Goal: Task Accomplishment & Management: Complete application form

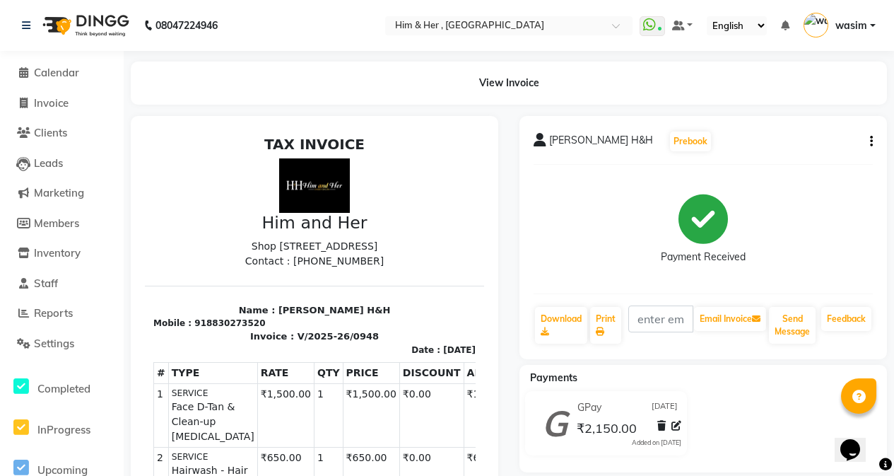
click at [57, 112] on li "Invoice" at bounding box center [62, 103] width 124 height 30
click at [58, 93] on li "Invoice" at bounding box center [62, 103] width 124 height 30
click at [57, 102] on span "Invoice" at bounding box center [51, 102] width 35 height 13
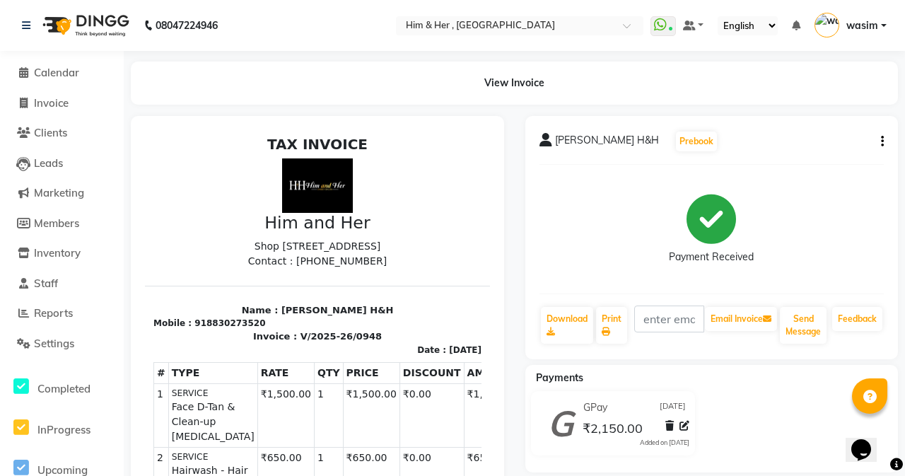
select select "service"
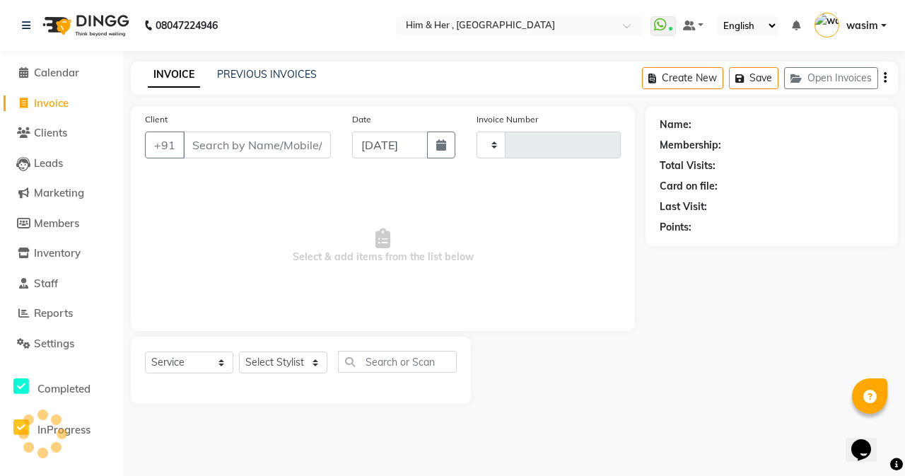
type input "0949"
select select "5934"
click at [232, 145] on input "Client" at bounding box center [257, 144] width 148 height 27
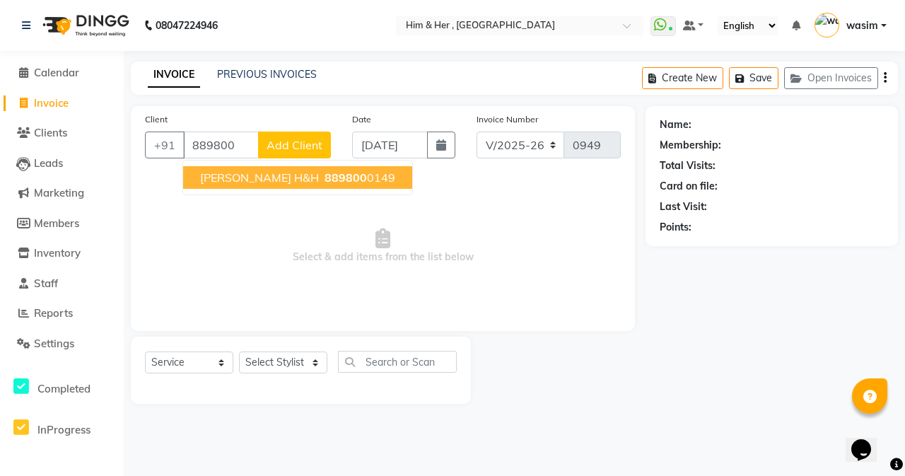
click at [278, 172] on span "[PERSON_NAME] H&H" at bounding box center [259, 177] width 119 height 14
type input "8898000149"
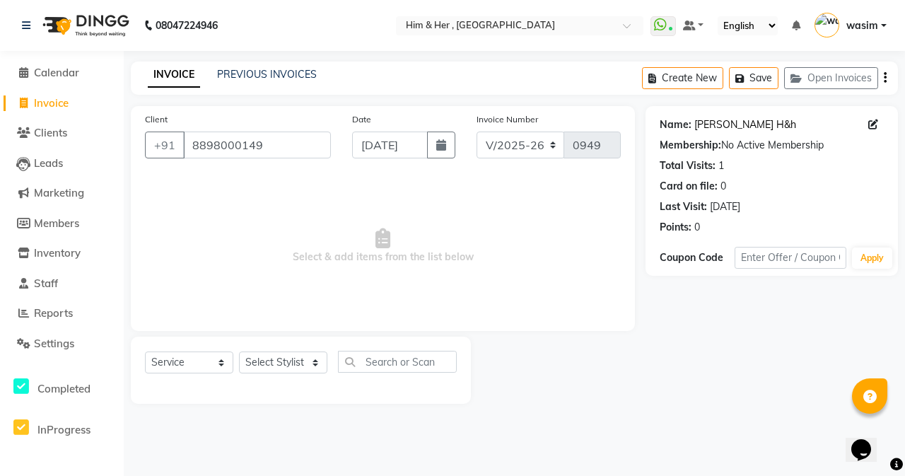
click at [741, 129] on link "[PERSON_NAME] H&h" at bounding box center [745, 124] width 102 height 15
click at [280, 363] on select "Select Stylist [PERSON_NAME] Anam [PERSON_NAME] [PERSON_NAME]" at bounding box center [283, 362] width 88 height 22
select select "47402"
click at [239, 351] on select "Select Stylist [PERSON_NAME] Anam [PERSON_NAME] [PERSON_NAME]" at bounding box center [283, 362] width 88 height 22
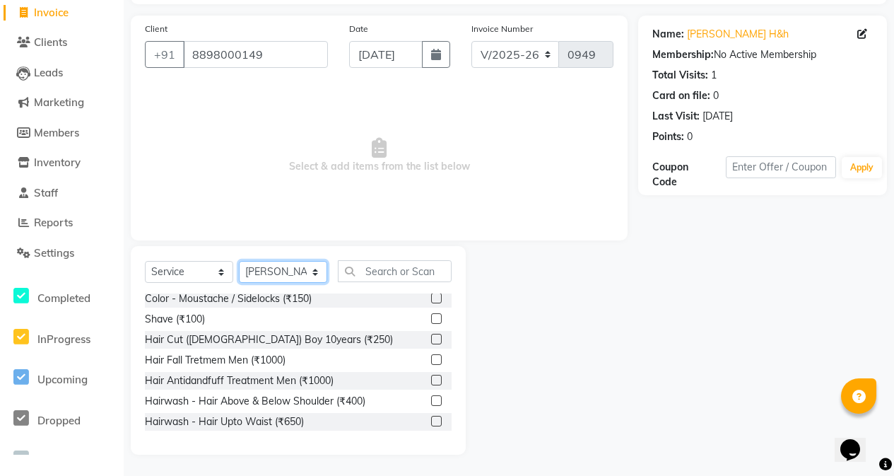
scroll to position [495, 0]
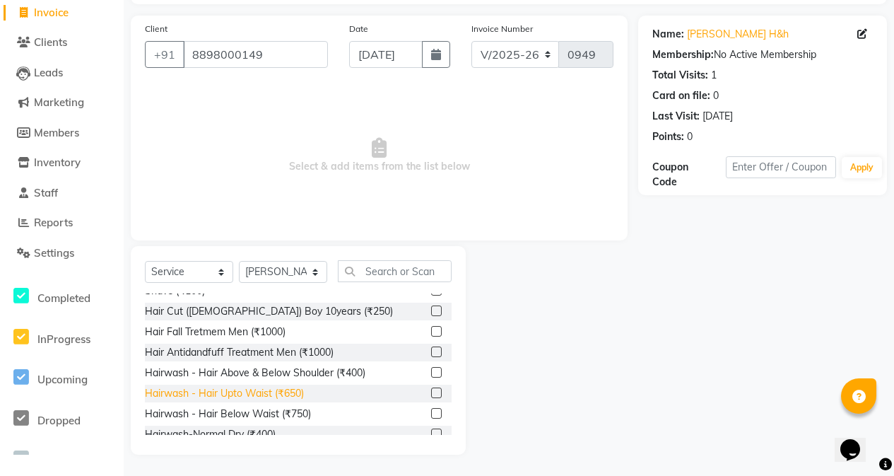
click at [288, 386] on div "Hairwash - Hair Upto Waist (₹650)" at bounding box center [224, 393] width 159 height 15
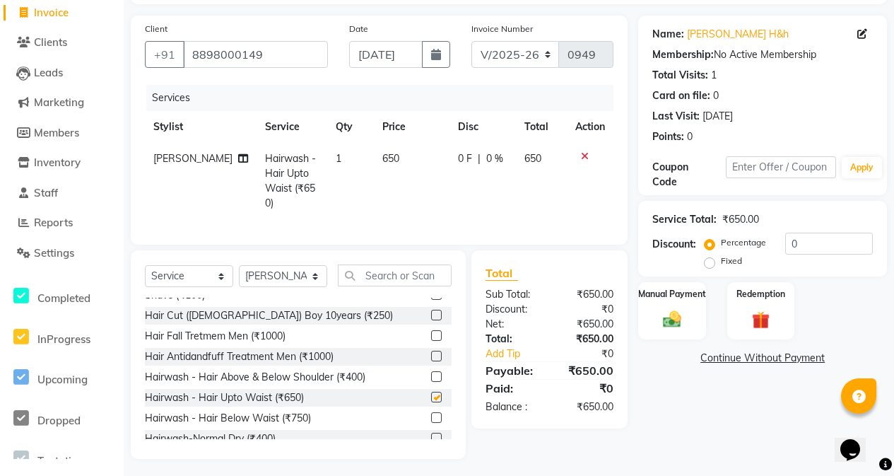
checkbox input "false"
click at [676, 318] on img at bounding box center [671, 319] width 30 height 22
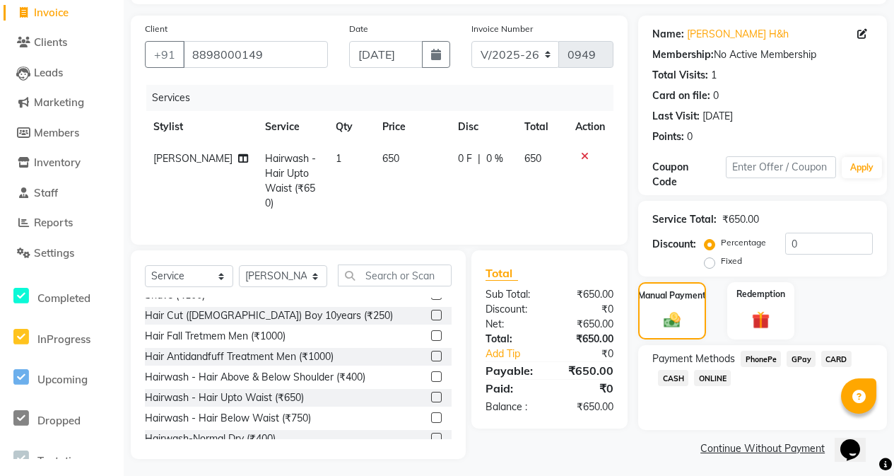
click at [799, 360] on span "GPay" at bounding box center [800, 358] width 29 height 16
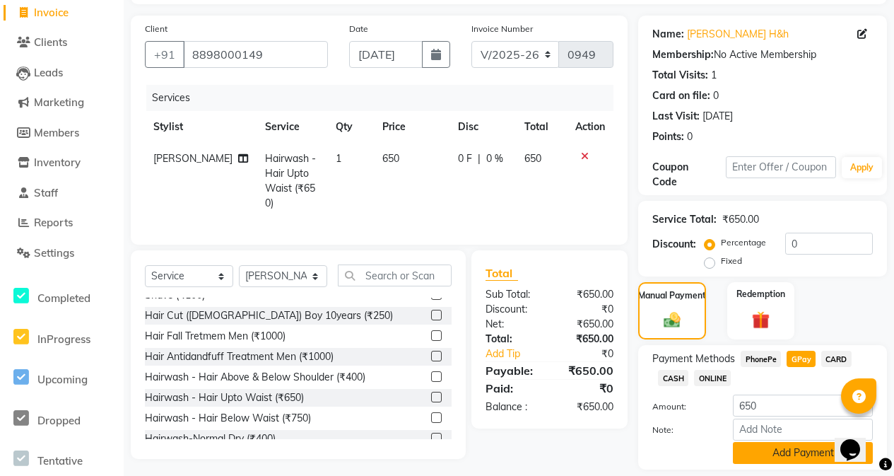
click at [789, 459] on button "Add Payment" at bounding box center [803, 453] width 140 height 22
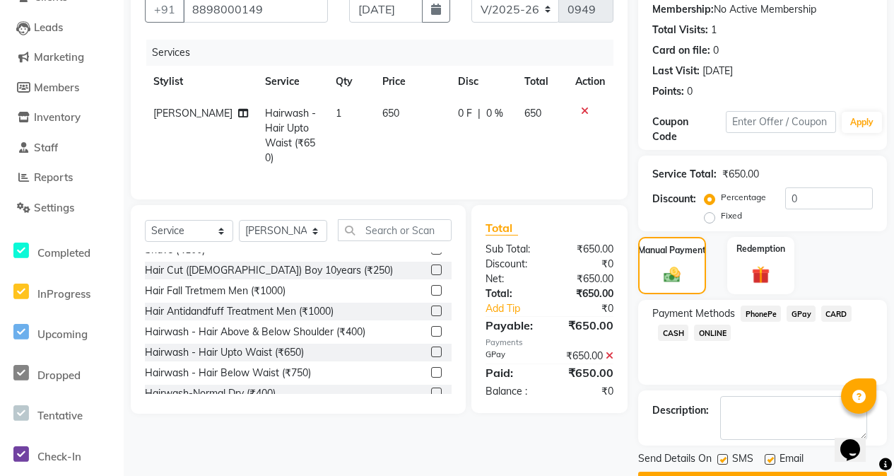
scroll to position [175, 0]
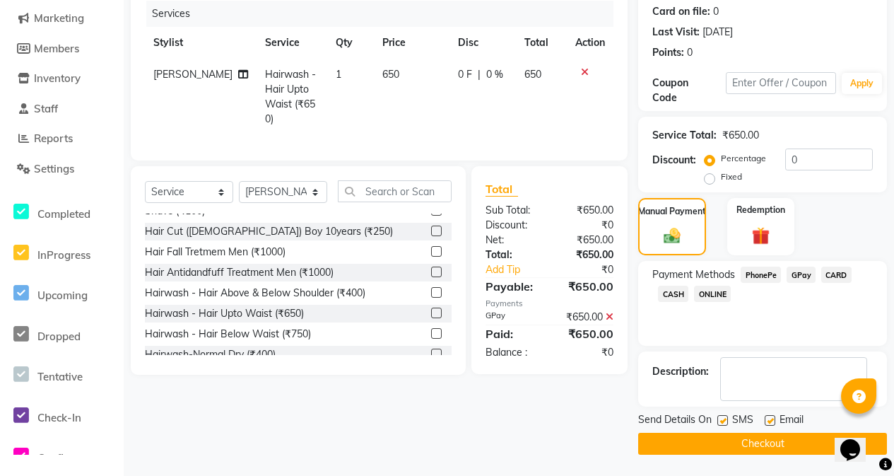
click at [727, 418] on label at bounding box center [722, 420] width 11 height 11
click at [726, 418] on input "checkbox" at bounding box center [721, 420] width 9 height 9
checkbox input "false"
click at [738, 439] on button "Checkout" at bounding box center [762, 443] width 249 height 22
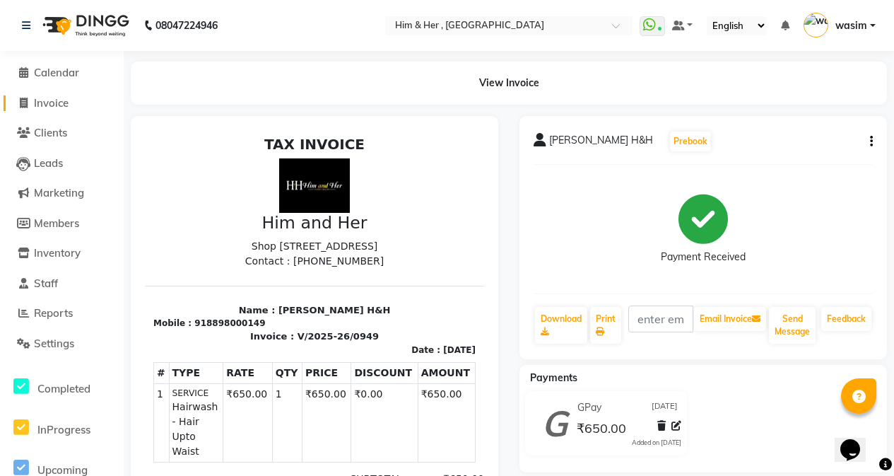
click at [53, 101] on span "Invoice" at bounding box center [51, 102] width 35 height 13
select select "5934"
select select "service"
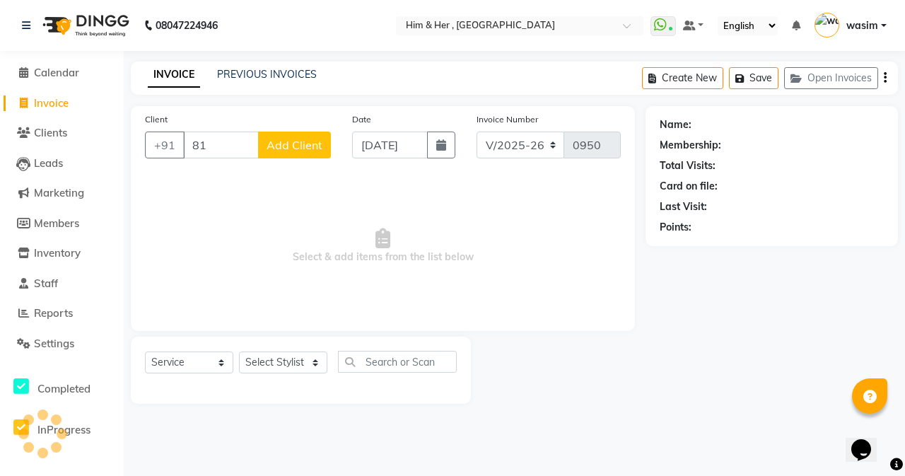
type input "8"
type input "810876219"
click at [271, 145] on span "Add Client" at bounding box center [294, 145] width 56 height 14
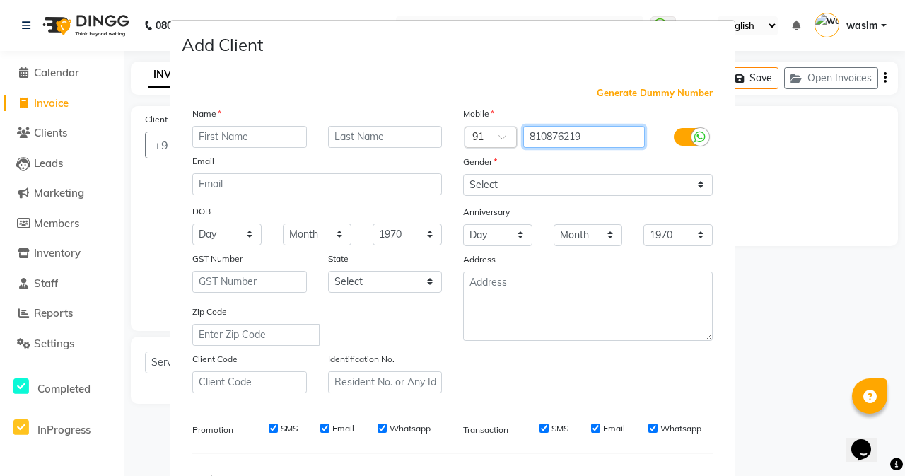
click at [524, 136] on input "810876219" at bounding box center [584, 137] width 122 height 22
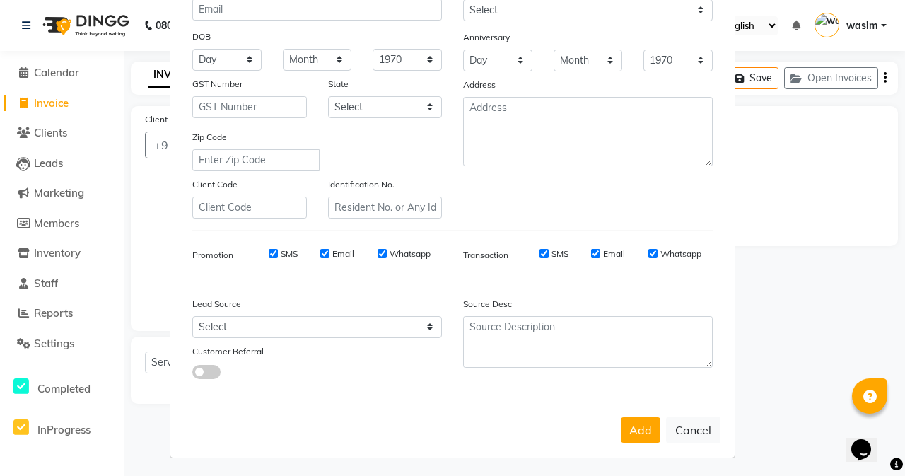
scroll to position [177, 0]
click at [683, 432] on button "Cancel" at bounding box center [693, 427] width 54 height 27
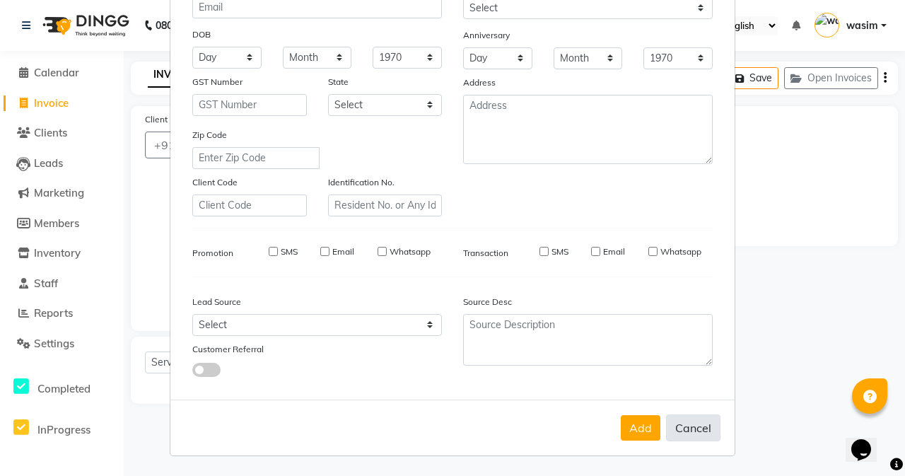
select select
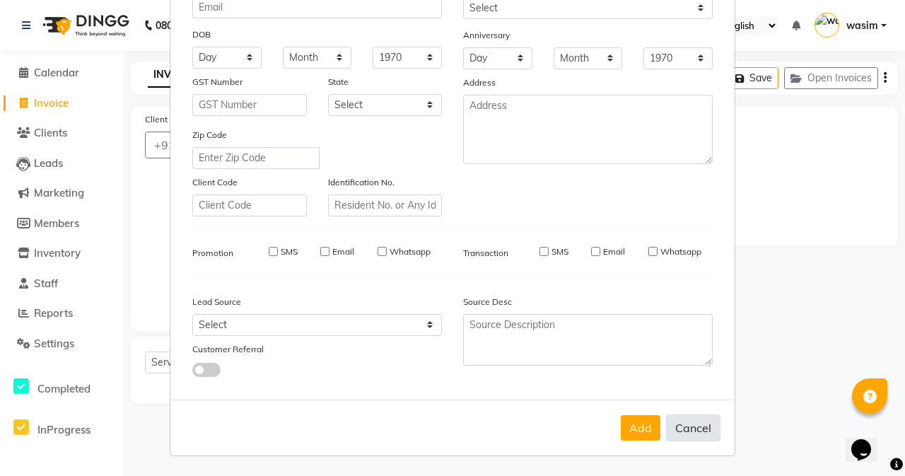
select select
checkbox input "false"
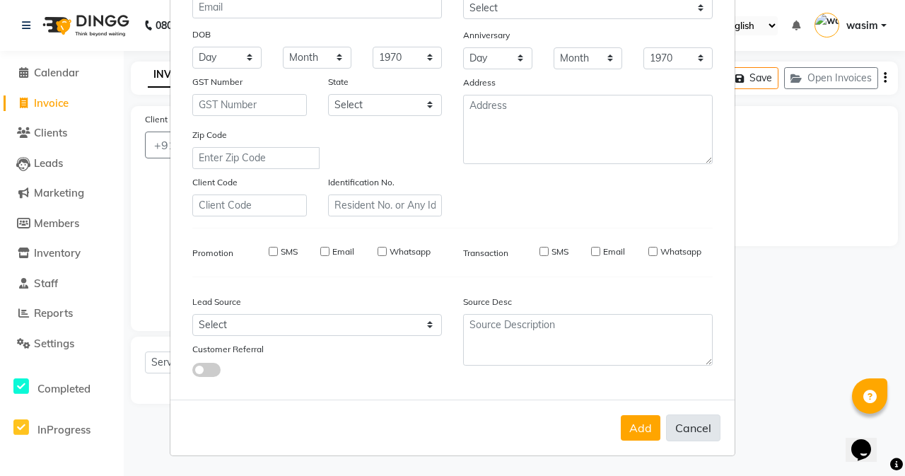
checkbox input "false"
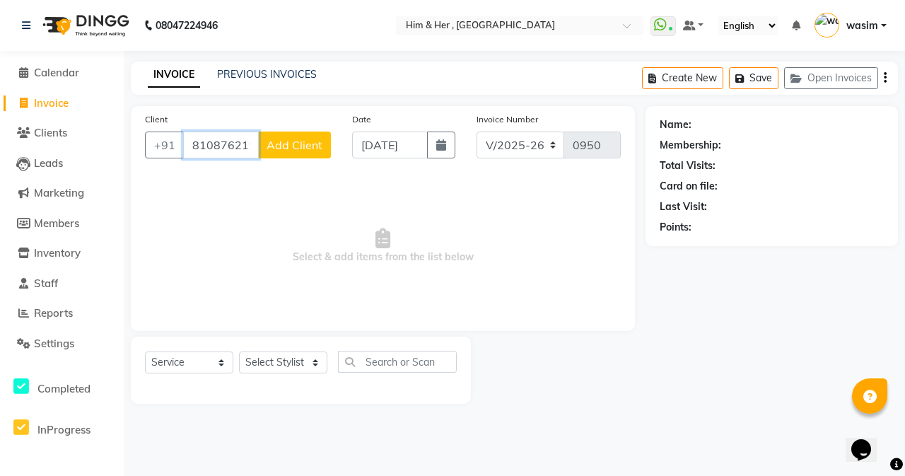
click at [240, 150] on input "810876219" at bounding box center [221, 144] width 76 height 27
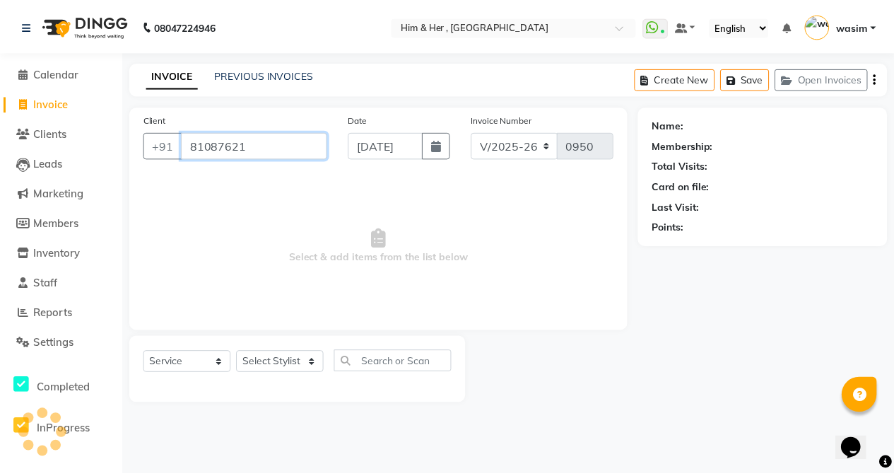
scroll to position [0, 0]
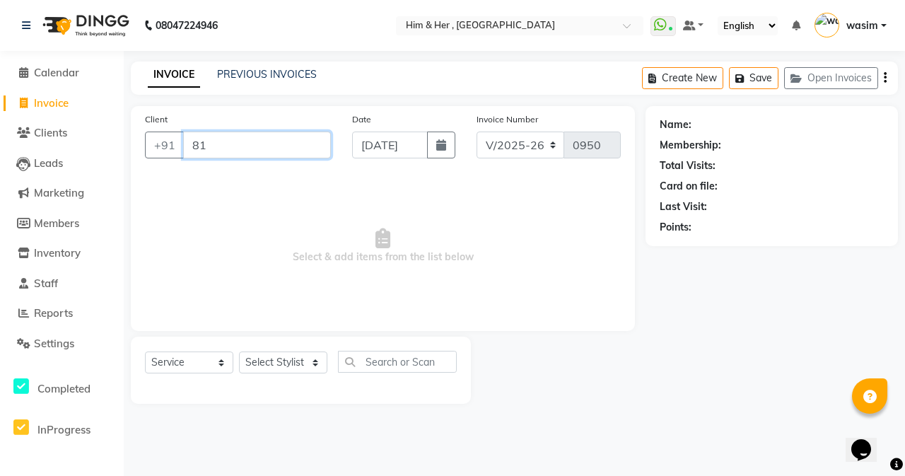
type input "8"
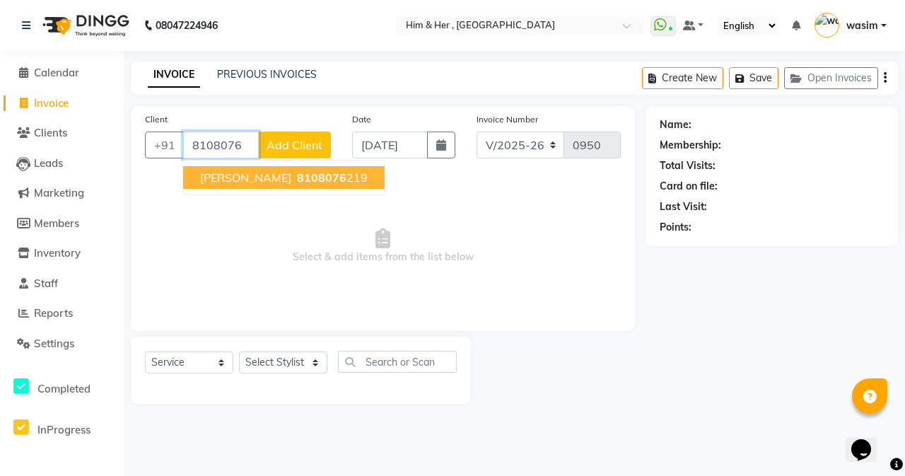
click at [297, 182] on span "8108076" at bounding box center [321, 177] width 49 height 14
type input "8108076219"
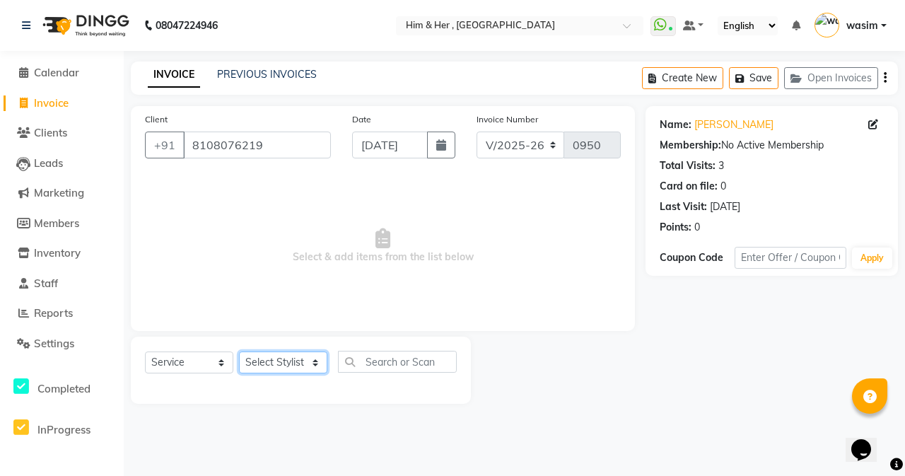
click at [266, 367] on select "Select Stylist [PERSON_NAME] Anam [PERSON_NAME] [PERSON_NAME]" at bounding box center [283, 362] width 88 height 22
select select "47402"
click at [239, 351] on select "Select Stylist [PERSON_NAME] Anam [PERSON_NAME] [PERSON_NAME]" at bounding box center [283, 362] width 88 height 22
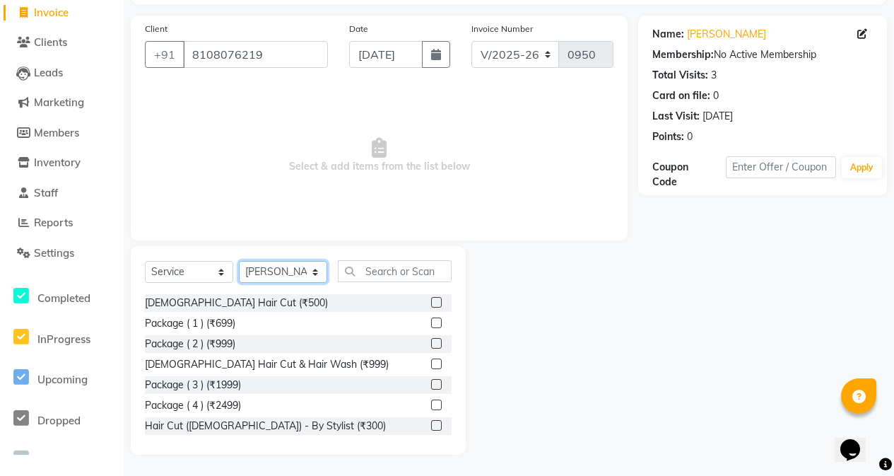
scroll to position [212, 0]
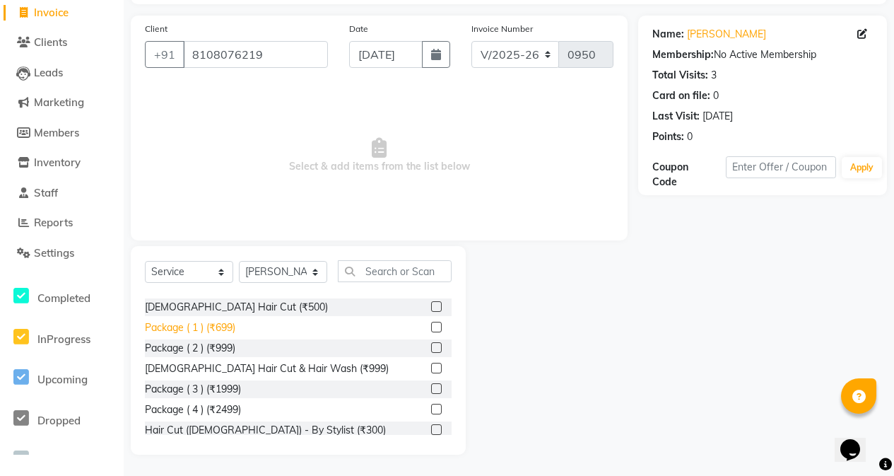
click at [217, 320] on div "Package ( 1 ) (₹699)" at bounding box center [190, 327] width 90 height 15
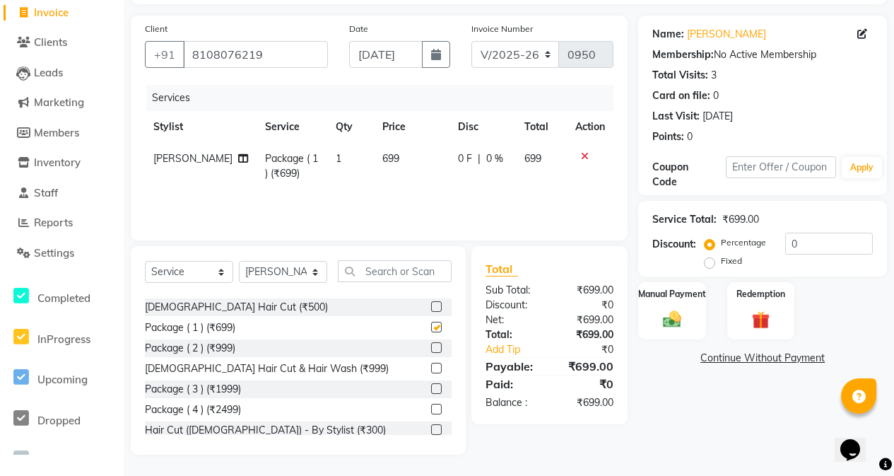
checkbox input "false"
click at [398, 156] on td "699" at bounding box center [412, 166] width 76 height 47
select select "47402"
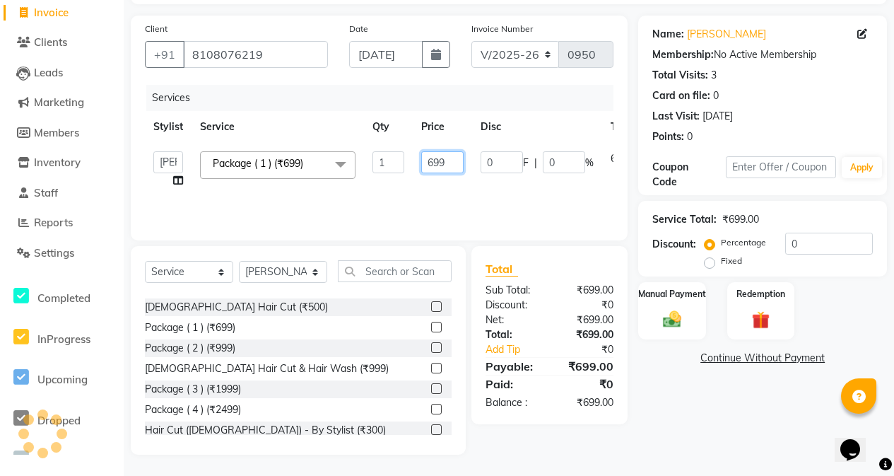
click at [449, 166] on input "699" at bounding box center [442, 162] width 42 height 22
type input "6"
type input "2"
type input "399"
click at [395, 201] on div "Services Stylist Service Qty Price Disc Total Action [PERSON_NAME] Anam [PERSON…" at bounding box center [379, 155] width 469 height 141
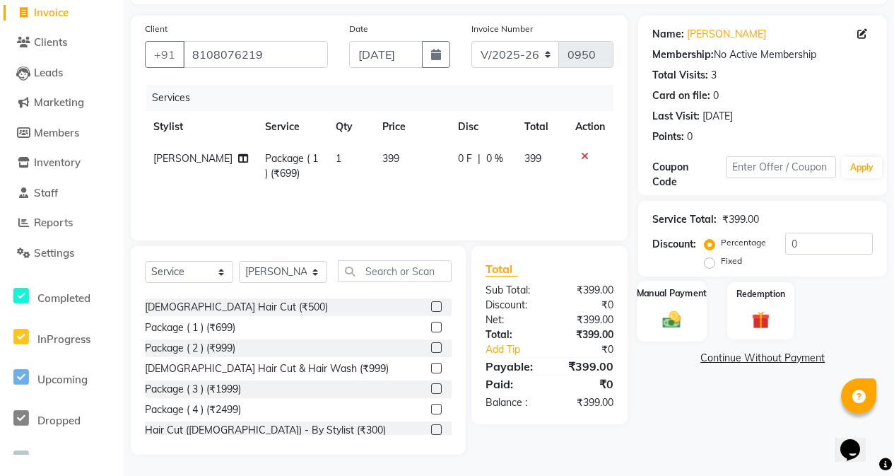
click at [661, 317] on img at bounding box center [671, 319] width 30 height 22
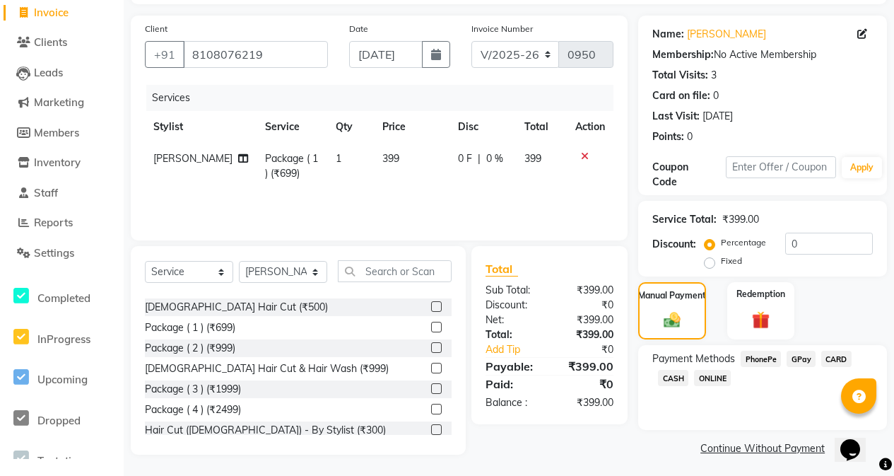
click at [802, 363] on span "GPay" at bounding box center [800, 358] width 29 height 16
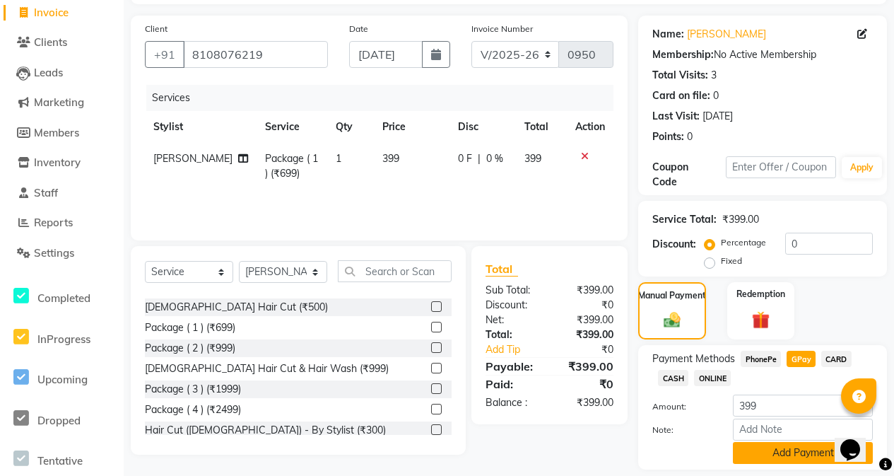
click at [793, 447] on button "Add Payment" at bounding box center [803, 453] width 140 height 22
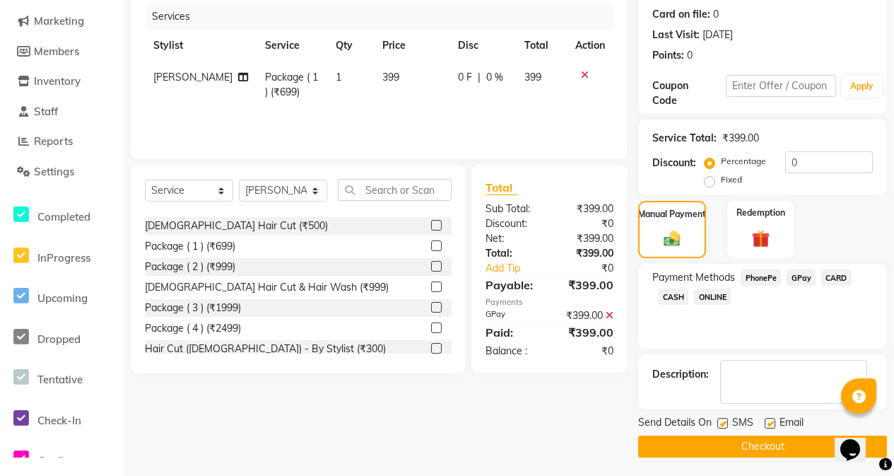
scroll to position [175, 0]
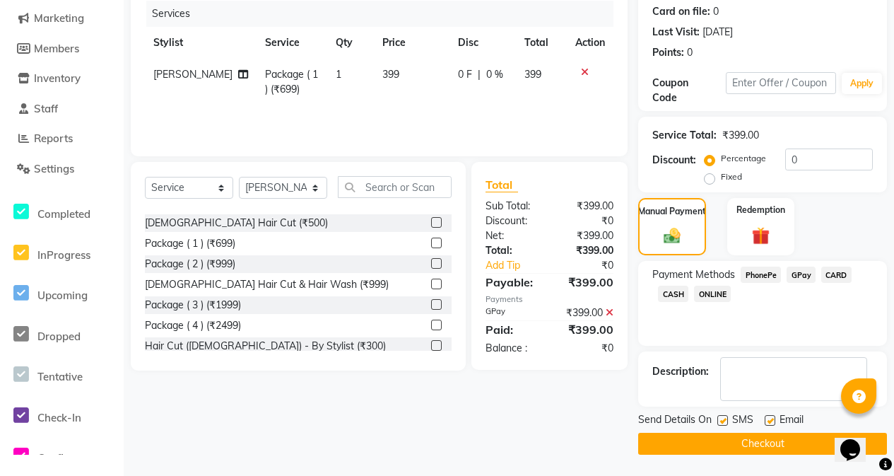
click at [717, 423] on label at bounding box center [722, 420] width 11 height 11
click at [717, 423] on input "checkbox" at bounding box center [721, 420] width 9 height 9
checkbox input "false"
click at [743, 448] on button "Checkout" at bounding box center [762, 443] width 249 height 22
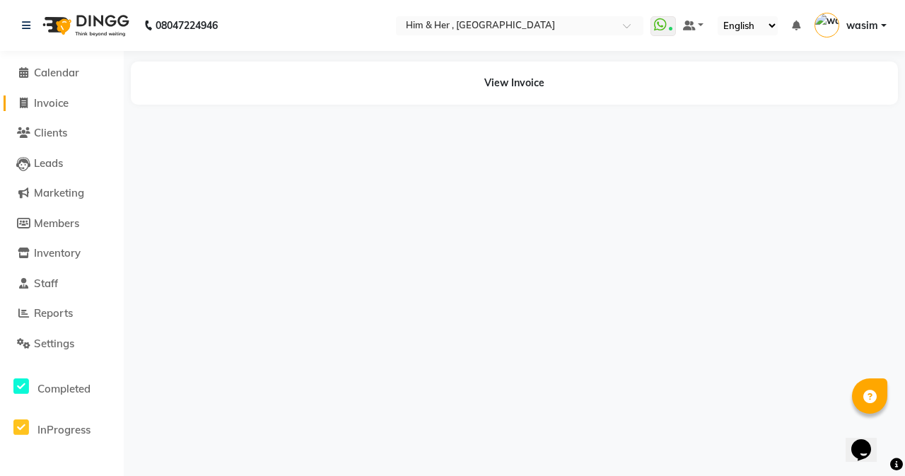
click at [58, 100] on span "Invoice" at bounding box center [51, 102] width 35 height 13
select select "5934"
select select "service"
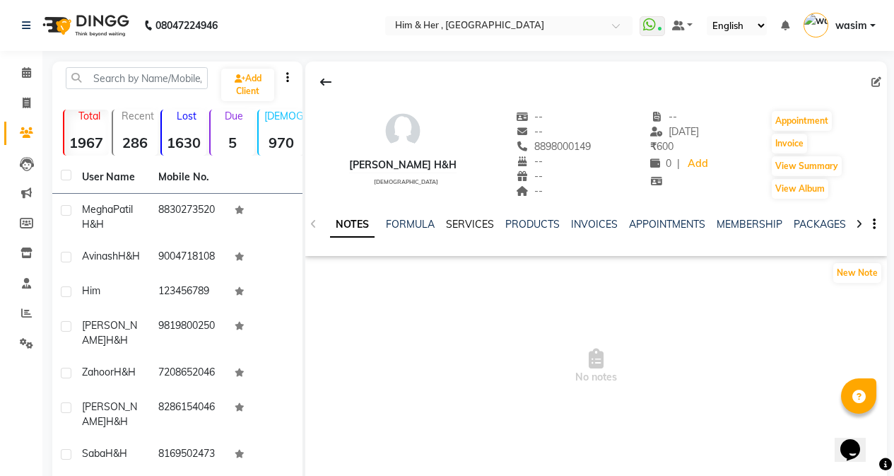
click at [475, 227] on link "SERVICES" at bounding box center [470, 224] width 48 height 13
